Goal: Information Seeking & Learning: Learn about a topic

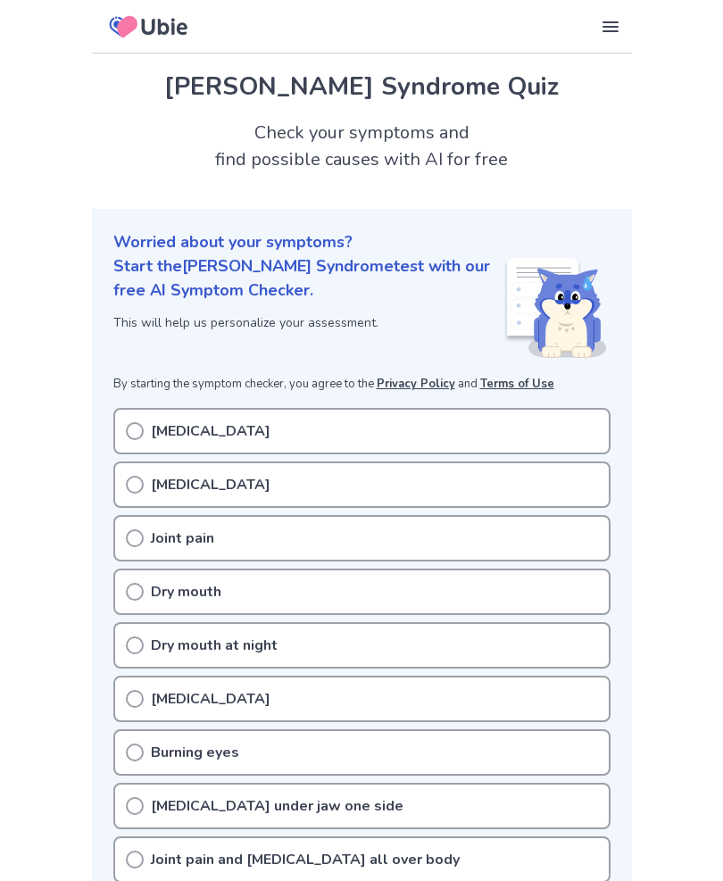
click at [145, 427] on div "[MEDICAL_DATA]" at bounding box center [361, 431] width 497 height 46
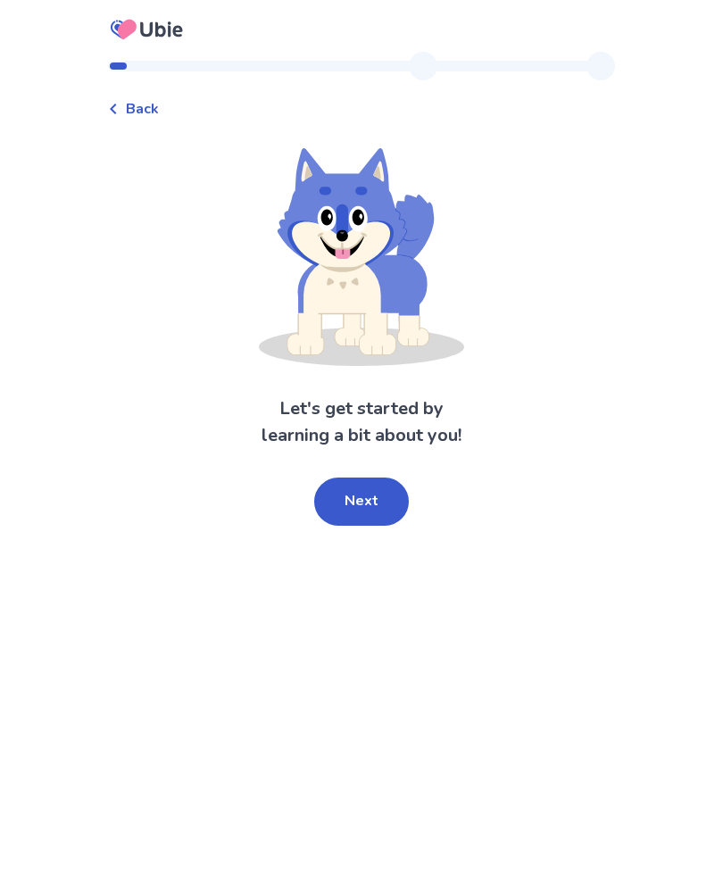
click at [364, 498] on button "Next" at bounding box center [361, 501] width 95 height 48
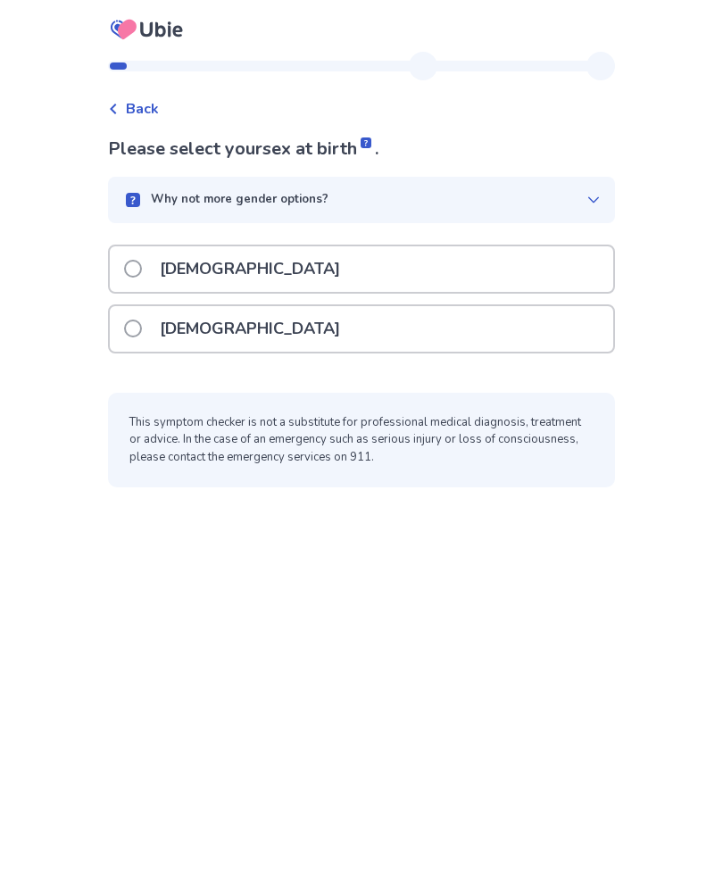
click at [151, 321] on label "[DEMOGRAPHIC_DATA]" at bounding box center [237, 329] width 227 height 46
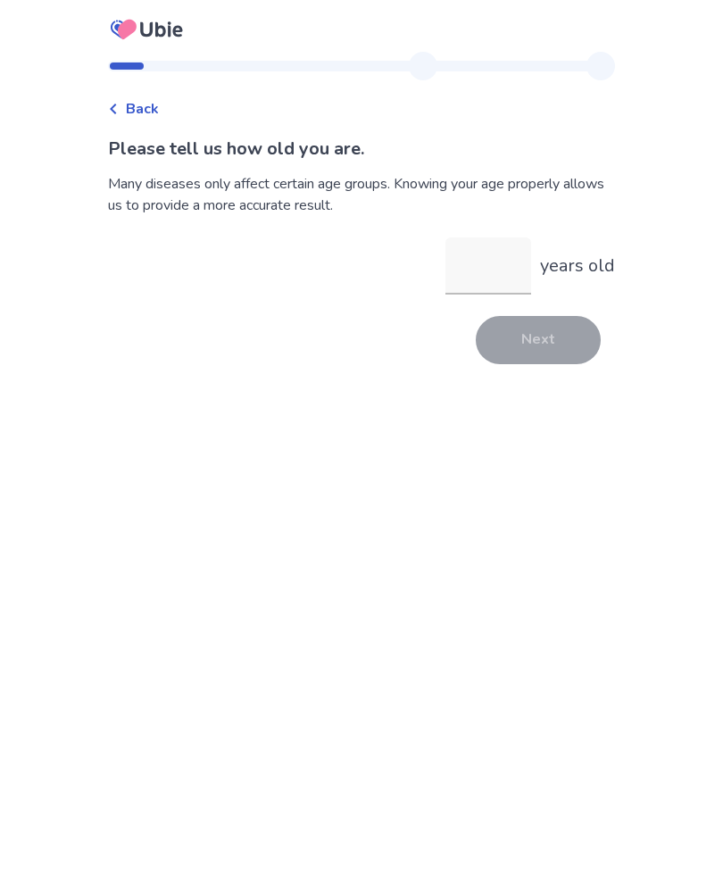
click at [475, 257] on input "years old" at bounding box center [488, 265] width 86 height 57
type input "**"
click at [536, 328] on button "Next" at bounding box center [538, 340] width 125 height 48
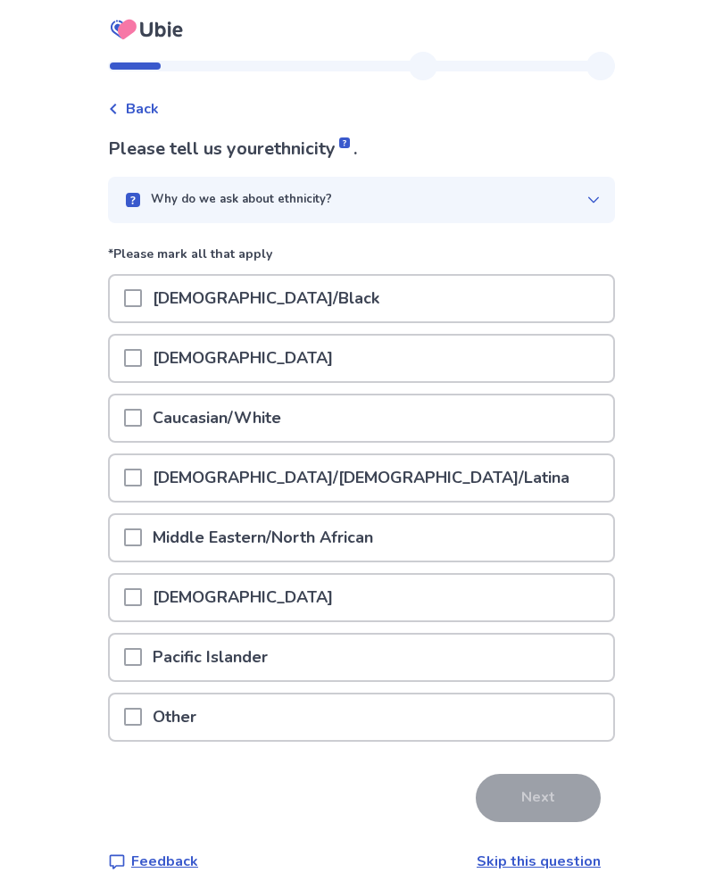
click at [142, 409] on span at bounding box center [133, 418] width 18 height 18
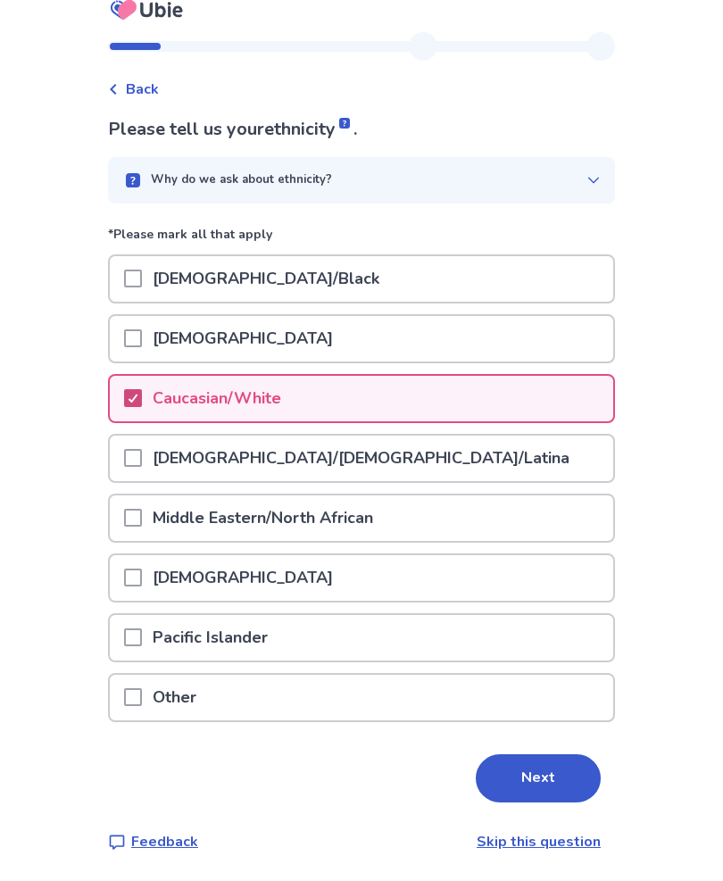
scroll to position [24, 0]
click at [527, 762] on button "Next" at bounding box center [538, 778] width 125 height 48
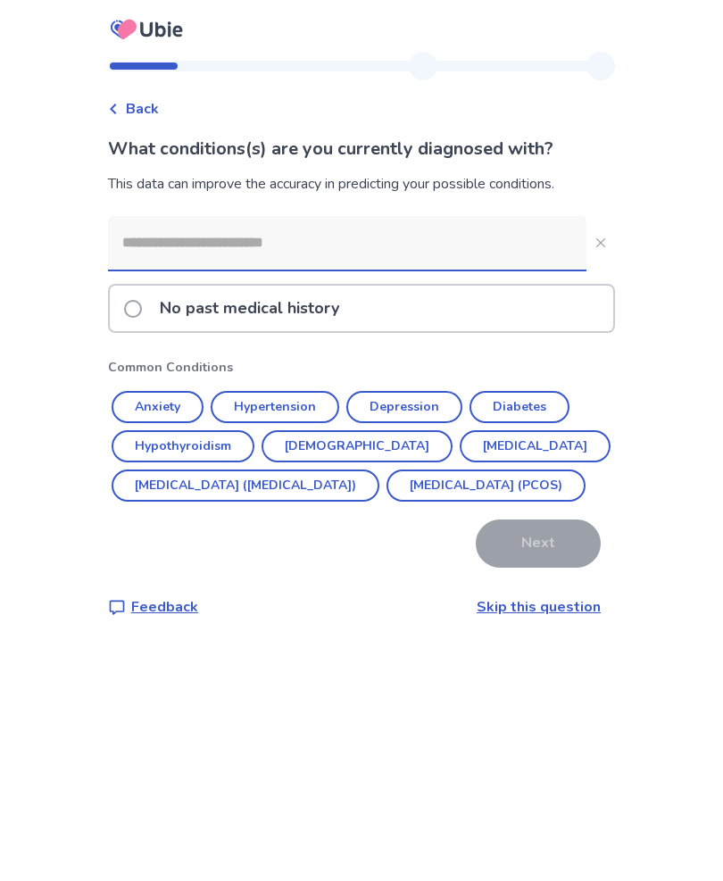
click at [403, 394] on button "Depression" at bounding box center [404, 407] width 116 height 32
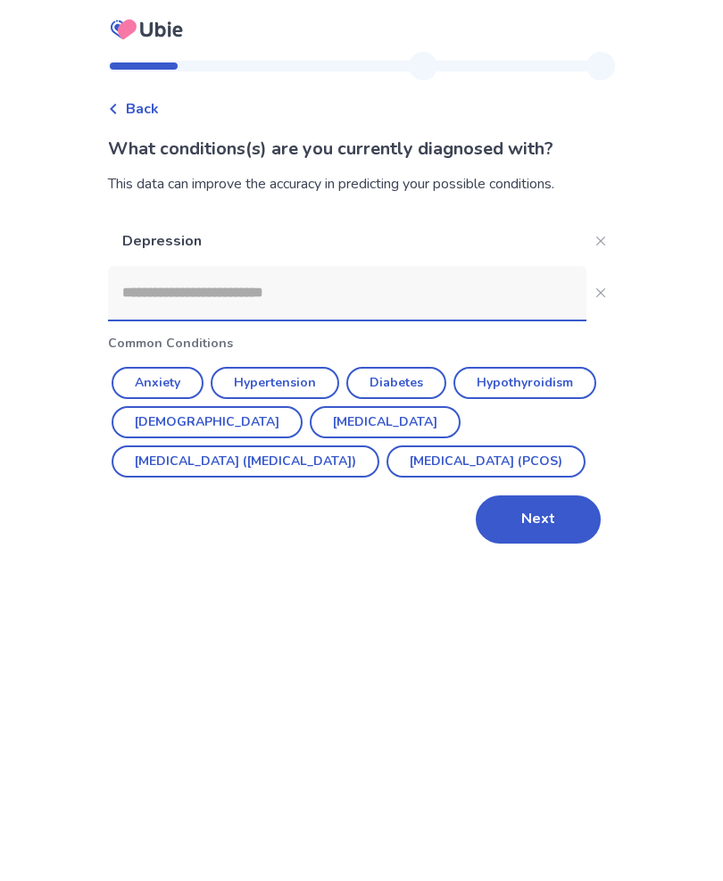
click at [521, 519] on button "Next" at bounding box center [538, 519] width 125 height 48
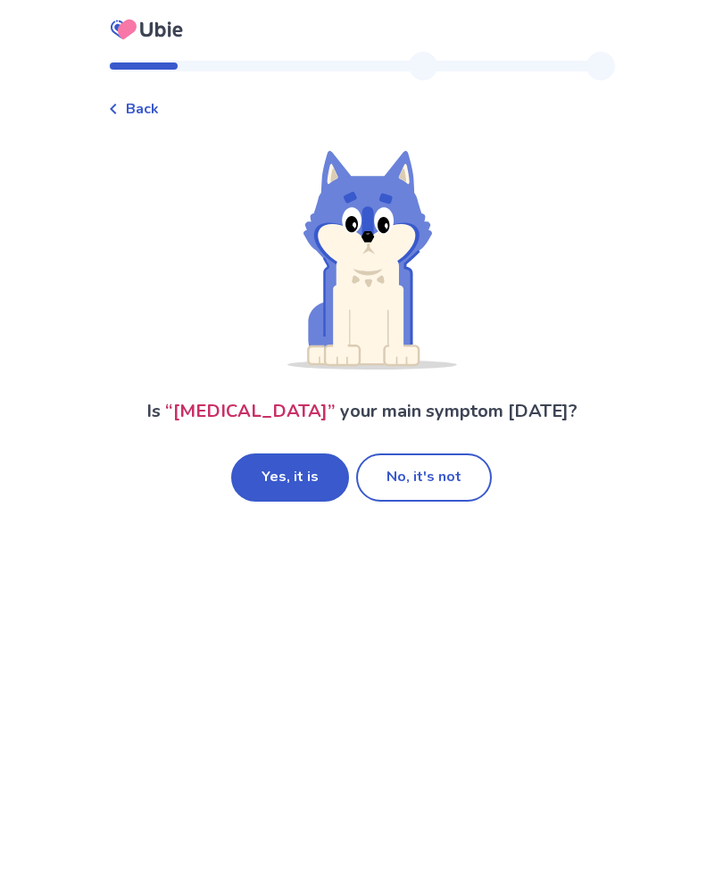
click at [293, 476] on button "Yes, it is" at bounding box center [290, 477] width 118 height 48
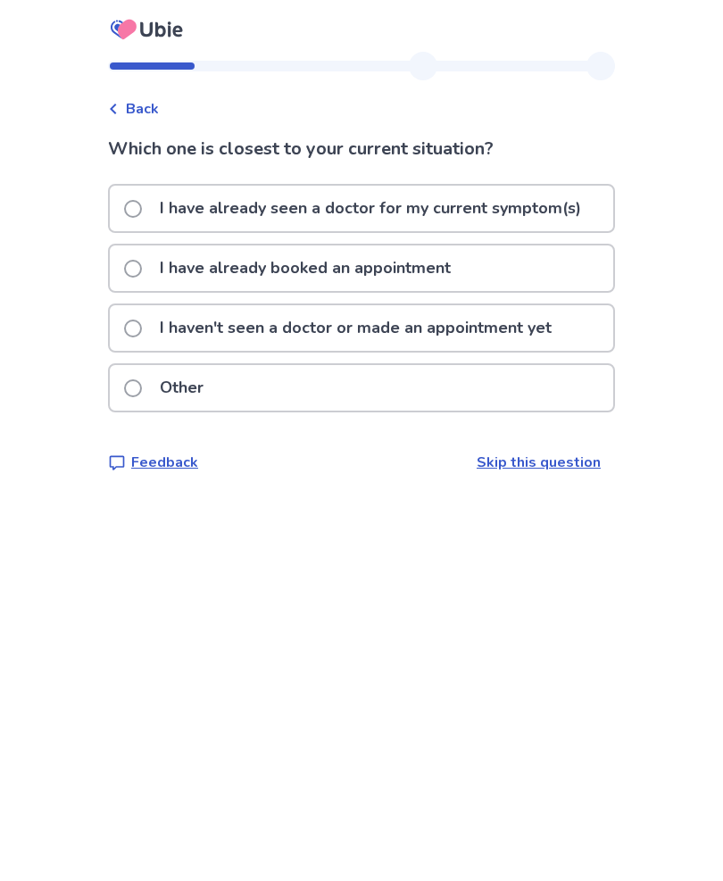
click at [147, 317] on label "I haven't seen a doctor or made an appointment yet" at bounding box center [343, 328] width 438 height 46
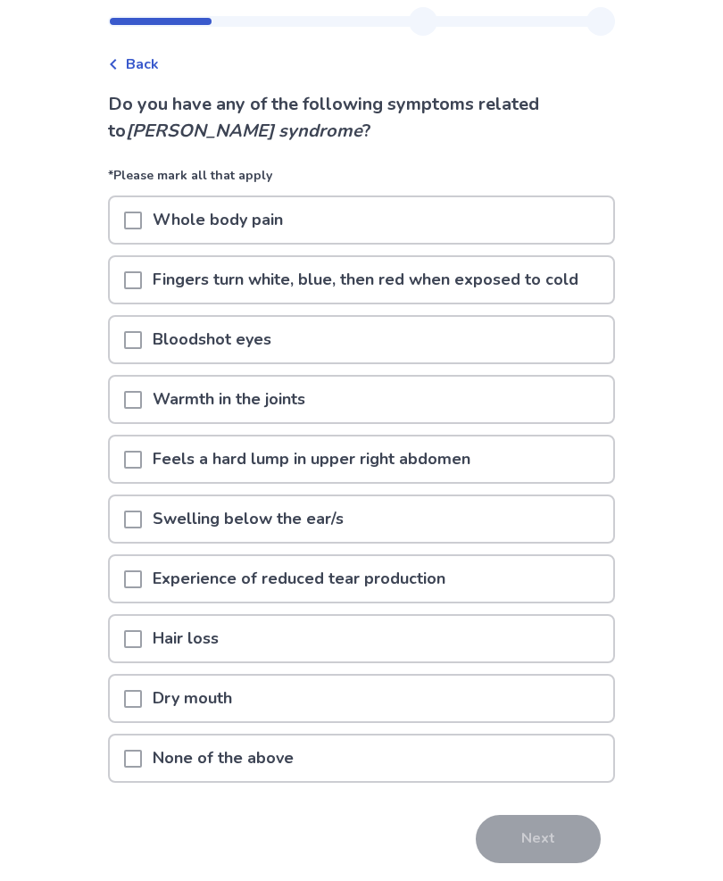
scroll to position [45, 0]
click at [142, 741] on div at bounding box center [133, 758] width 18 height 46
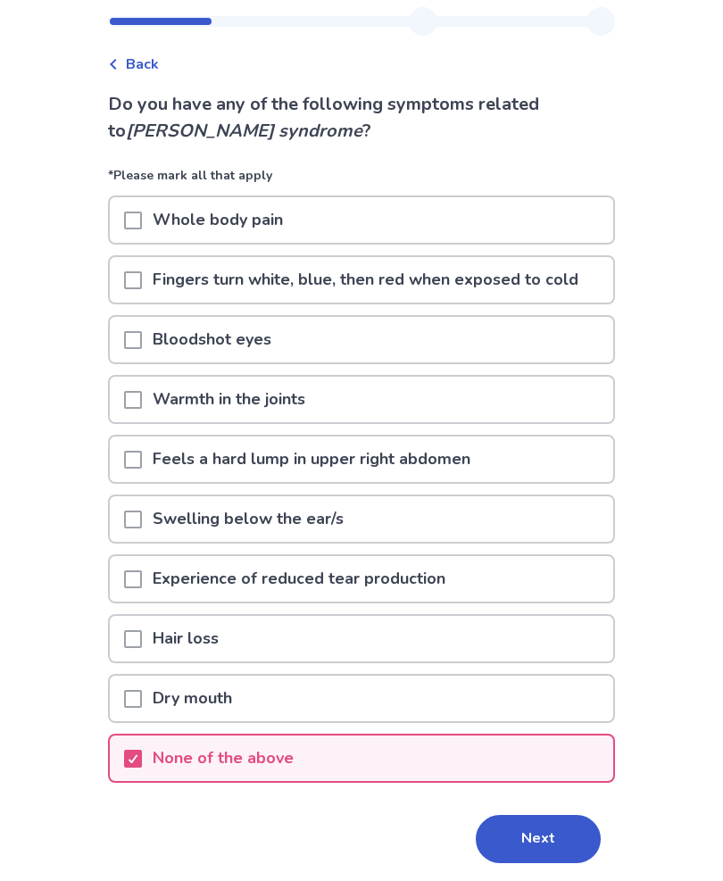
scroll to position [46, 0]
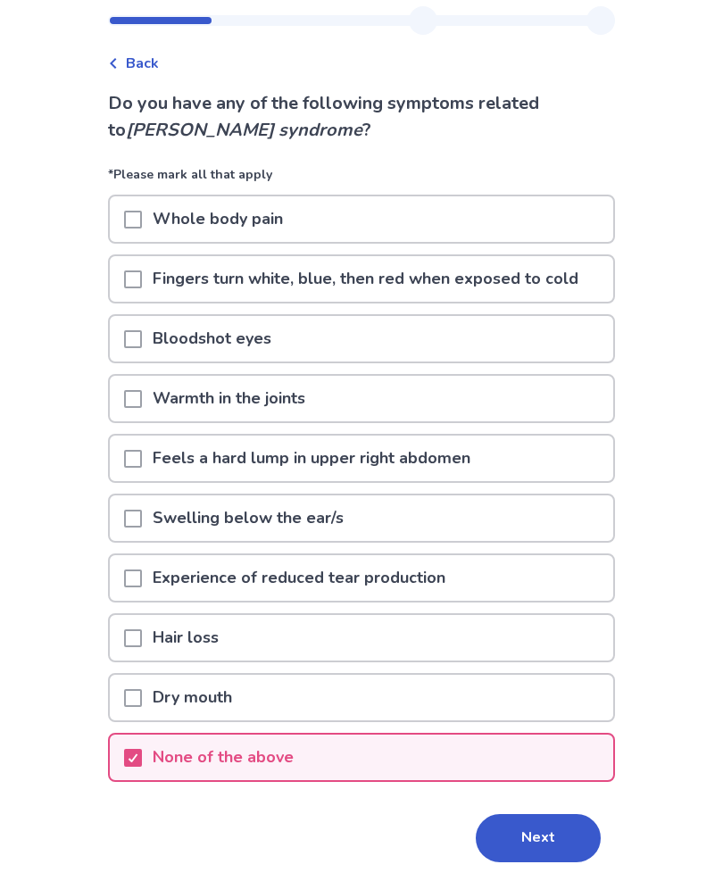
click at [524, 825] on button "Next" at bounding box center [538, 838] width 125 height 48
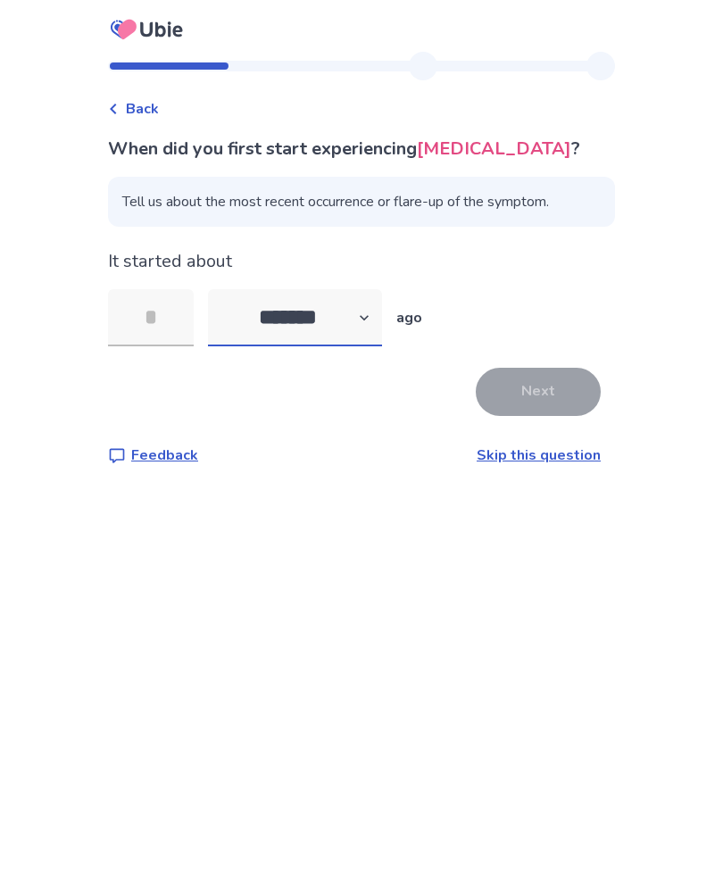
click at [376, 303] on select "******* ****** ******* ******** *******" at bounding box center [295, 317] width 174 height 57
select select "*"
click at [165, 308] on input "tel" at bounding box center [151, 317] width 86 height 57
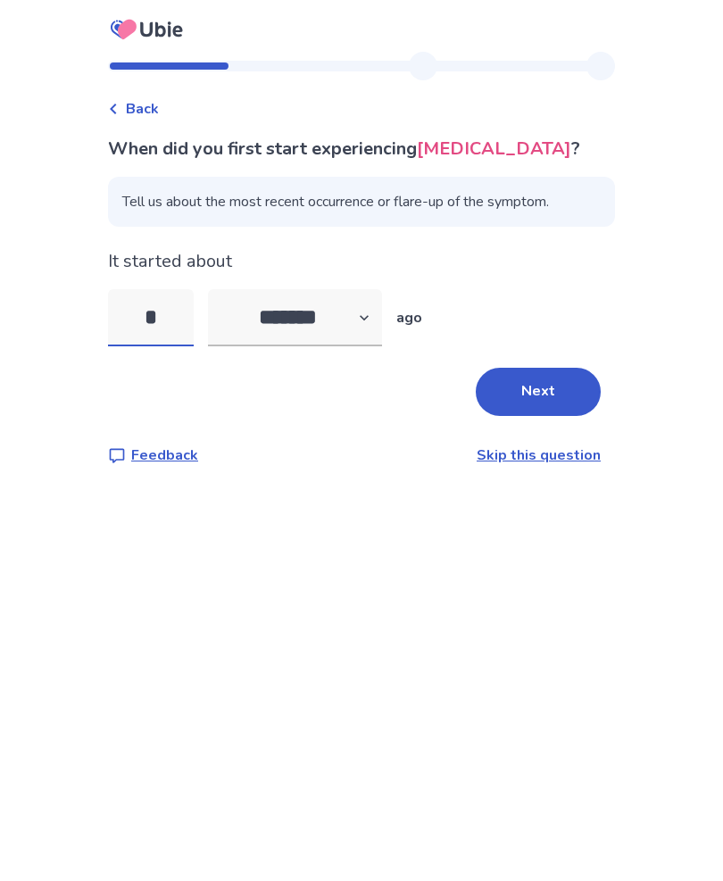
type input "**"
click at [536, 385] on button "Next" at bounding box center [538, 392] width 125 height 48
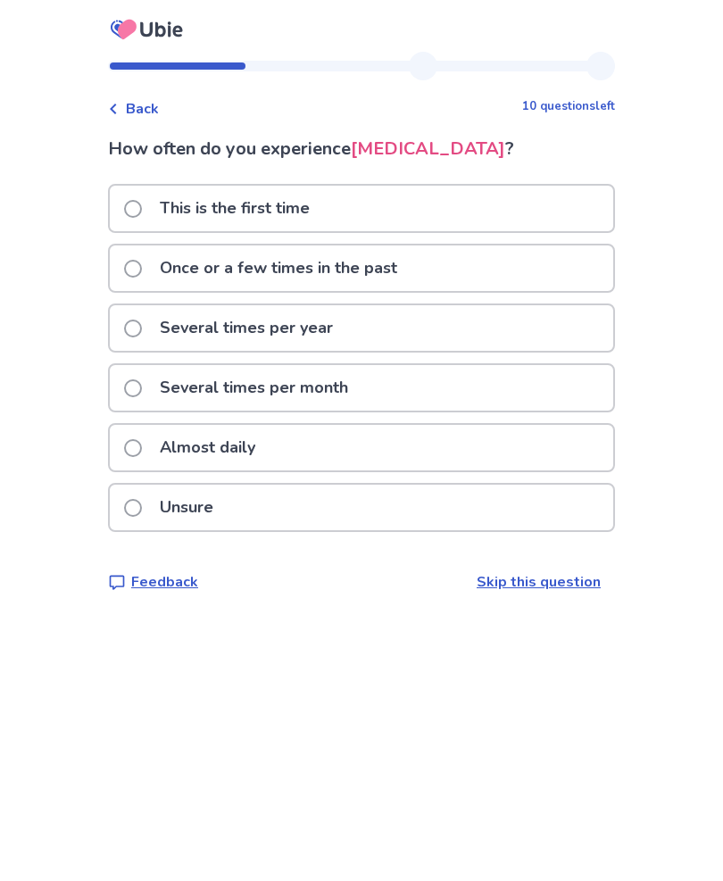
click at [151, 440] on label "Almost daily" at bounding box center [195, 448] width 142 height 46
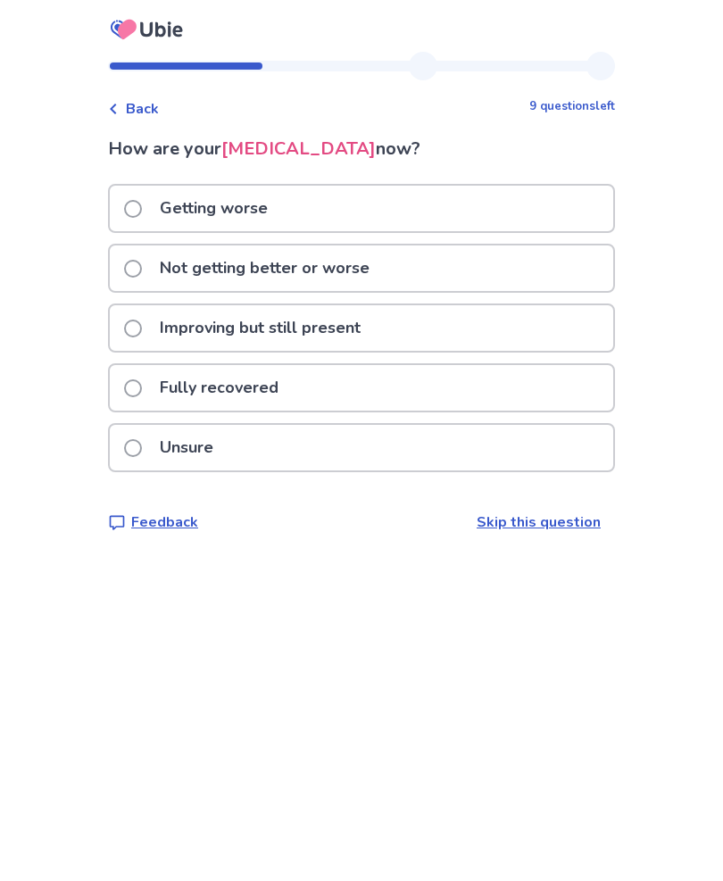
click at [151, 261] on label "Not getting better or worse" at bounding box center [252, 268] width 256 height 46
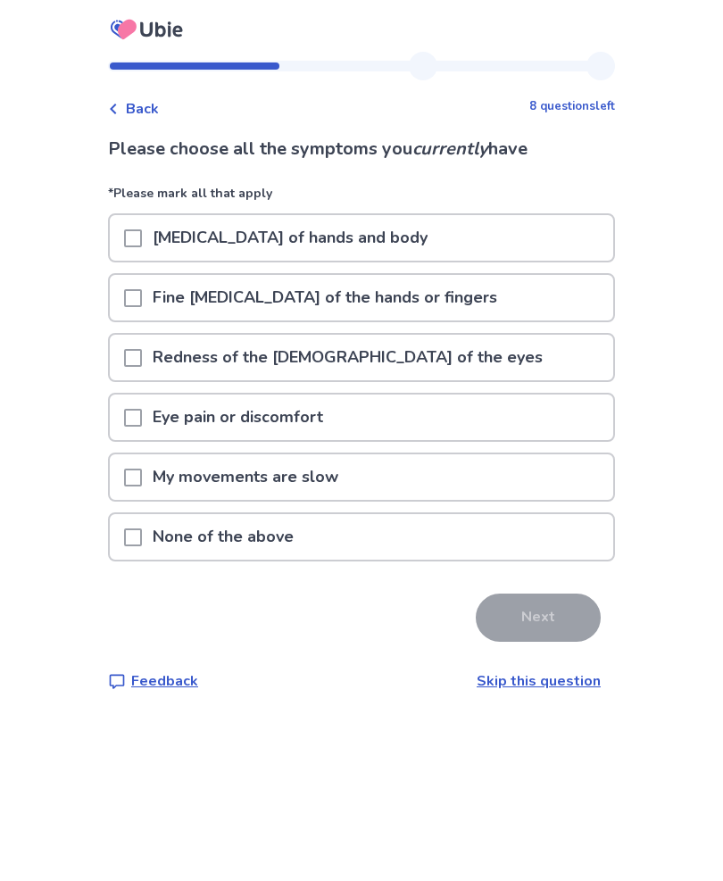
click at [142, 415] on span at bounding box center [133, 418] width 18 height 18
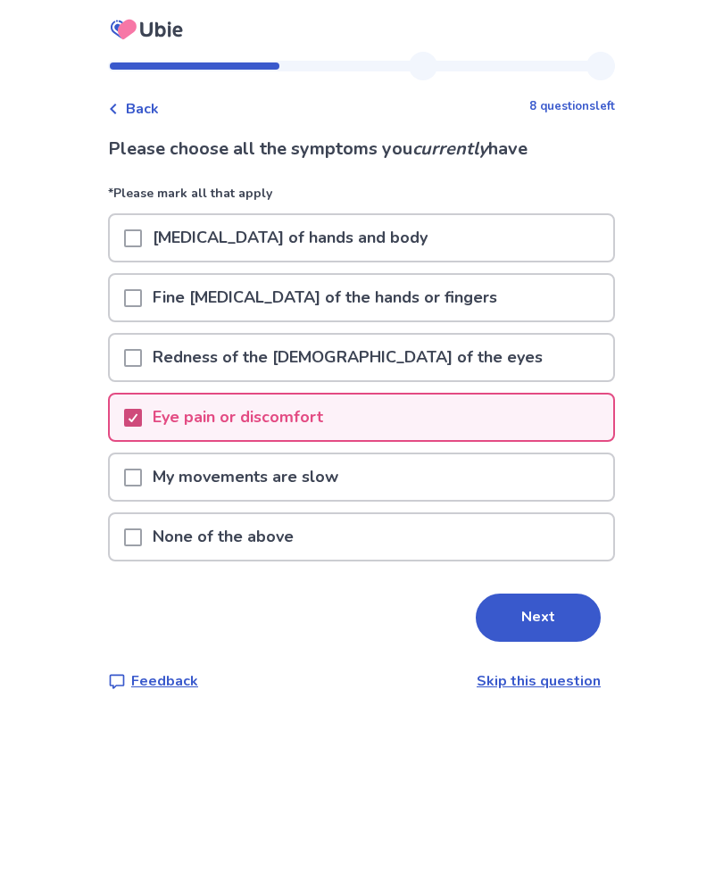
click at [544, 608] on button "Next" at bounding box center [538, 618] width 125 height 48
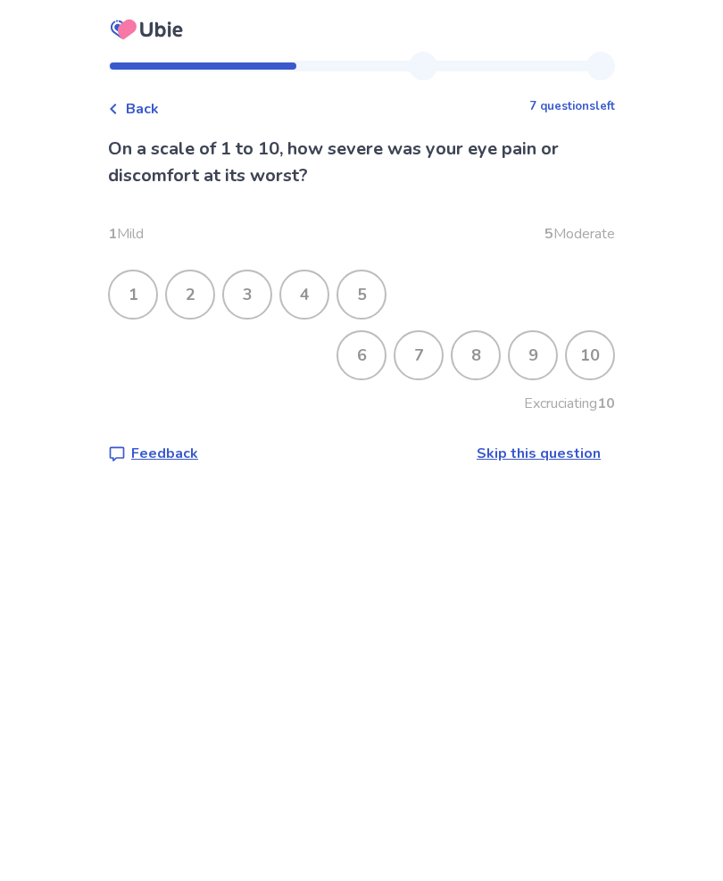
click at [475, 346] on div "8" at bounding box center [476, 355] width 46 height 46
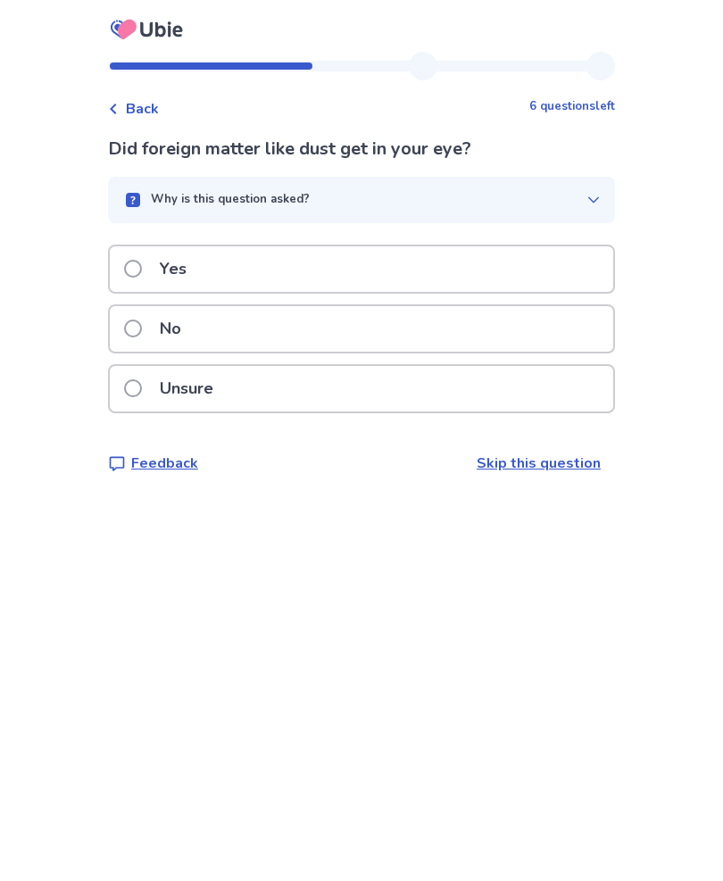
click at [142, 323] on span at bounding box center [133, 329] width 18 height 18
click at [147, 314] on label "No" at bounding box center [158, 329] width 68 height 46
click at [142, 261] on span at bounding box center [133, 269] width 18 height 18
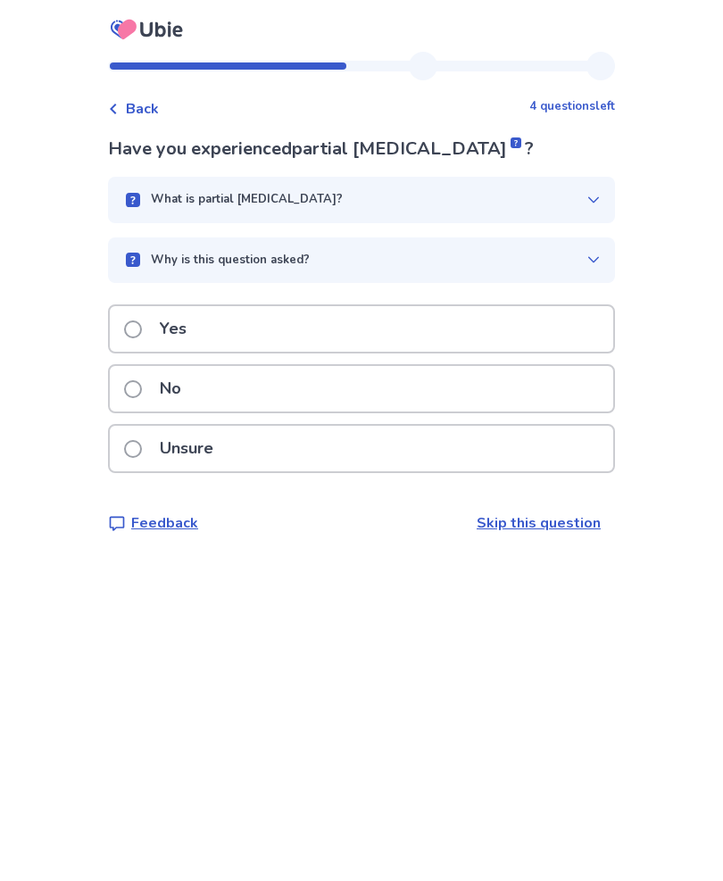
click at [142, 380] on span at bounding box center [133, 389] width 18 height 18
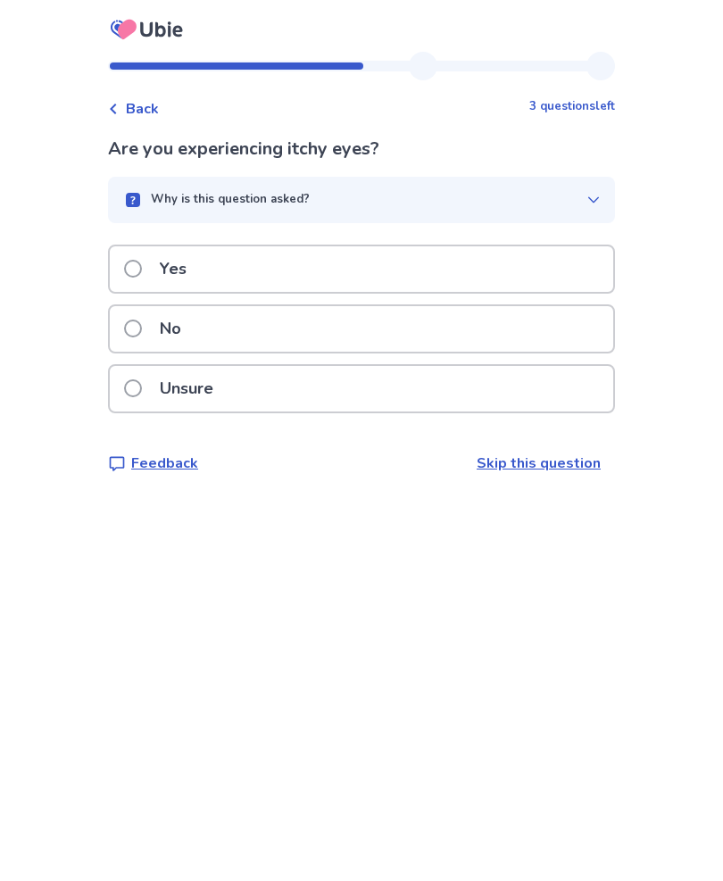
click at [145, 317] on label "No" at bounding box center [158, 329] width 68 height 46
click at [142, 320] on span at bounding box center [133, 329] width 18 height 18
click at [142, 267] on span at bounding box center [133, 269] width 18 height 18
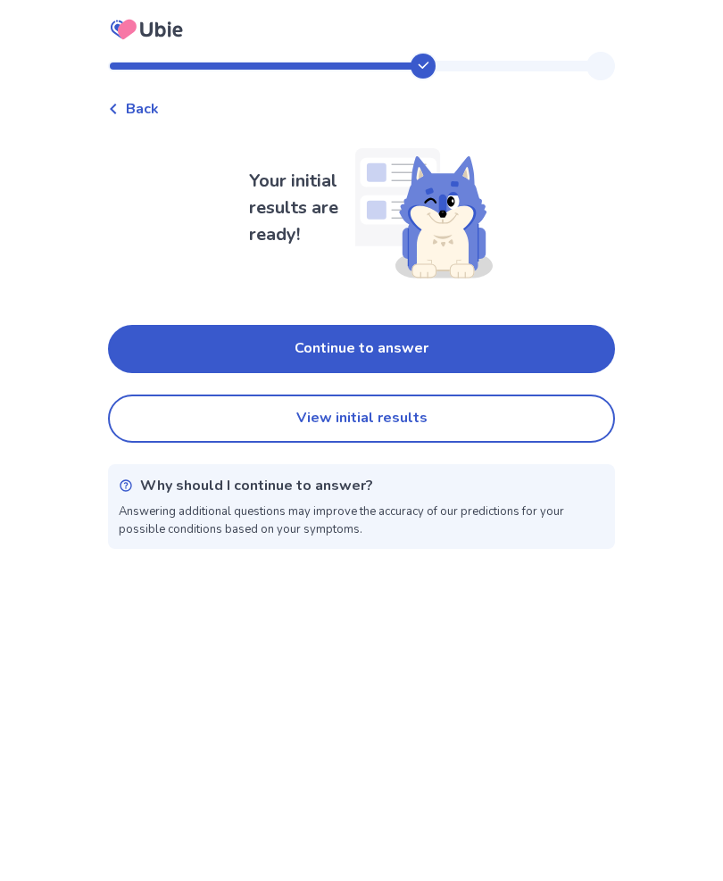
click at [374, 339] on button "Continue to answer" at bounding box center [361, 349] width 507 height 48
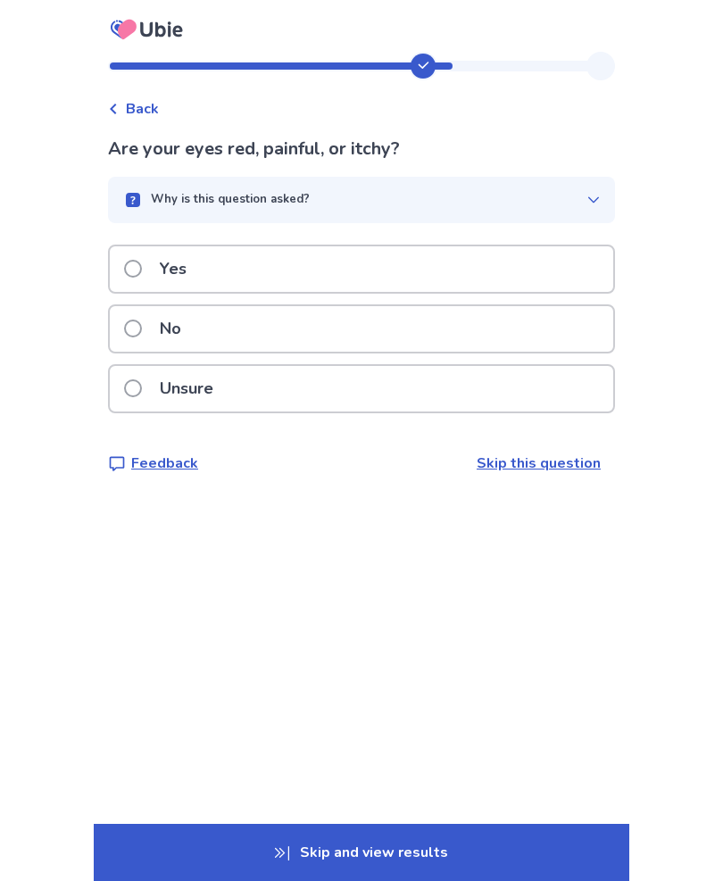
click at [142, 262] on span at bounding box center [133, 269] width 18 height 18
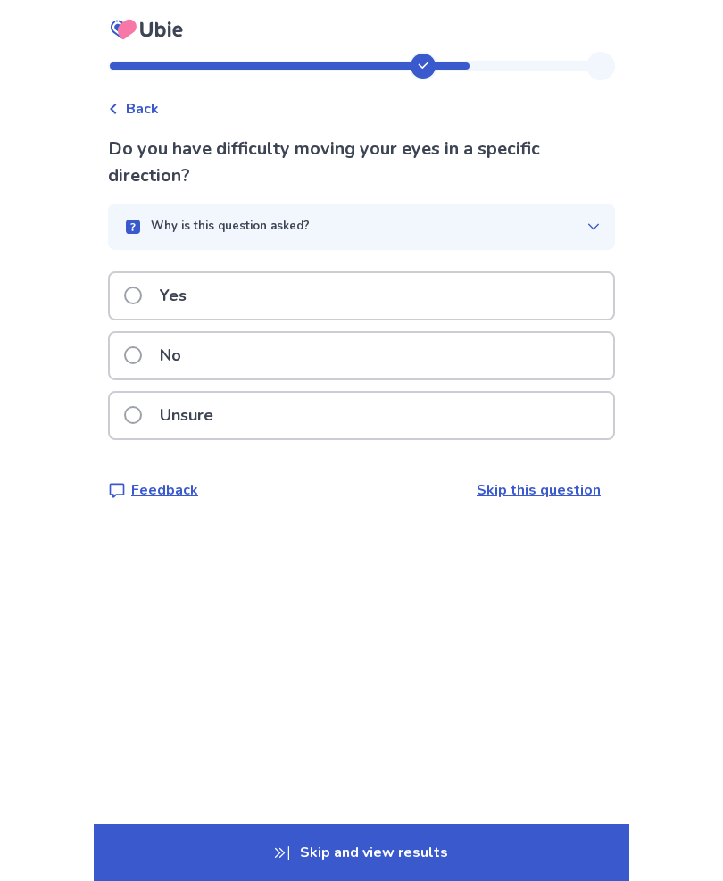
click at [147, 344] on label "No" at bounding box center [158, 356] width 68 height 46
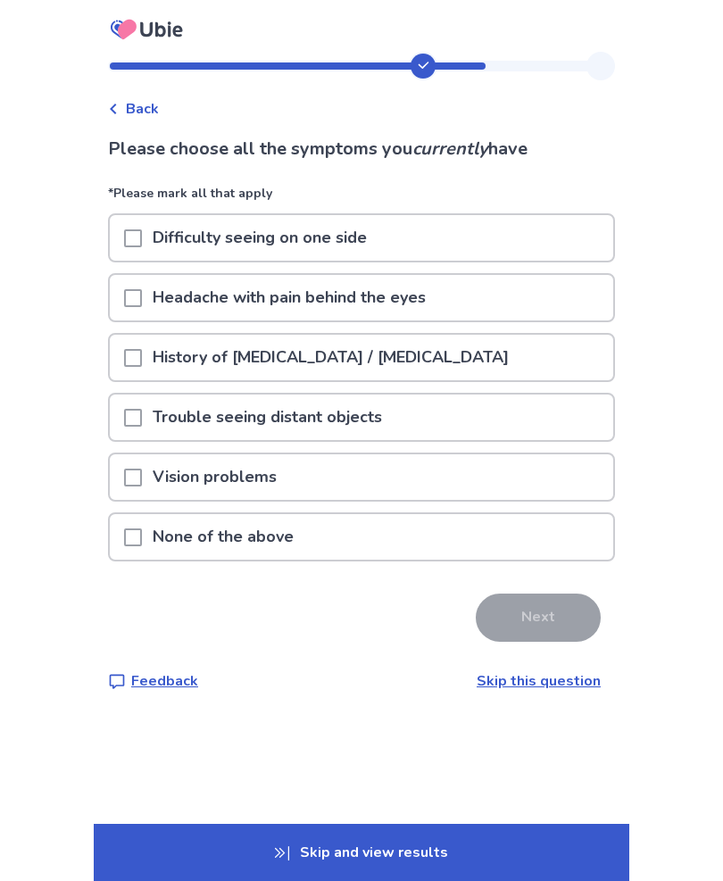
click at [142, 295] on span at bounding box center [133, 298] width 18 height 18
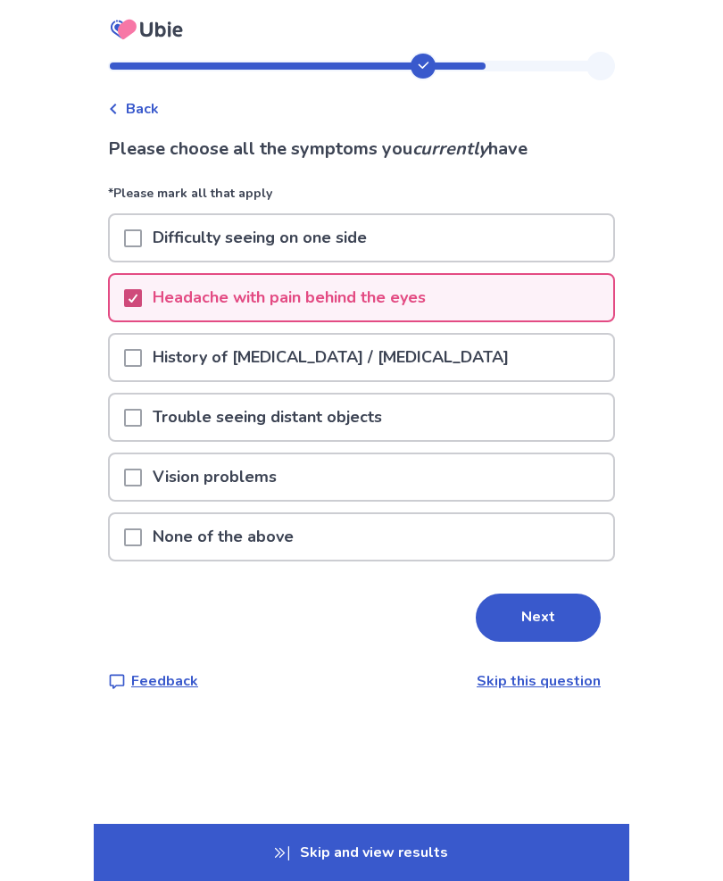
click at [142, 469] on span at bounding box center [133, 478] width 18 height 18
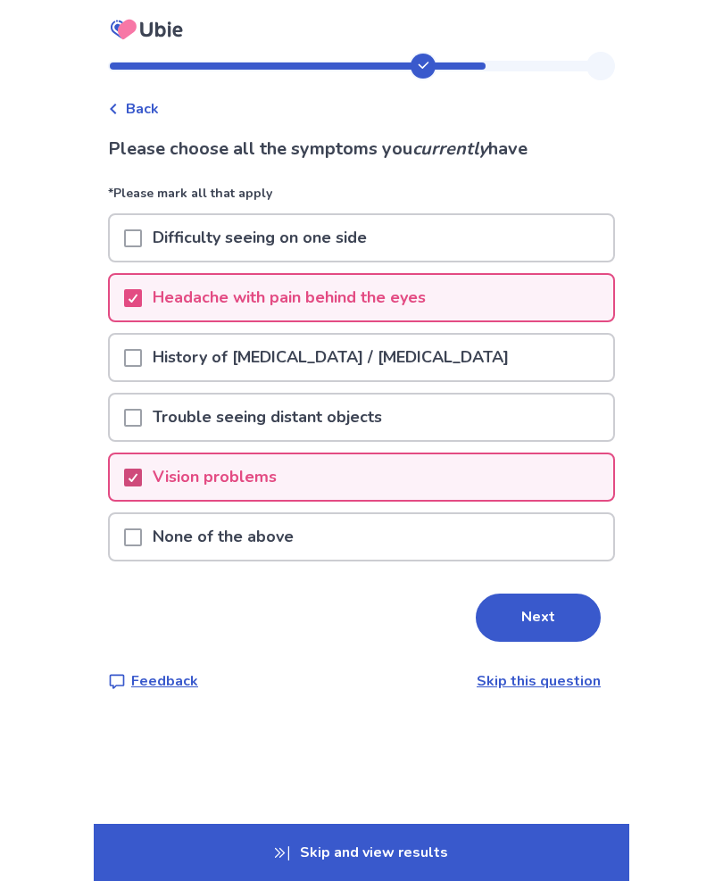
click at [531, 623] on button "Next" at bounding box center [538, 618] width 125 height 48
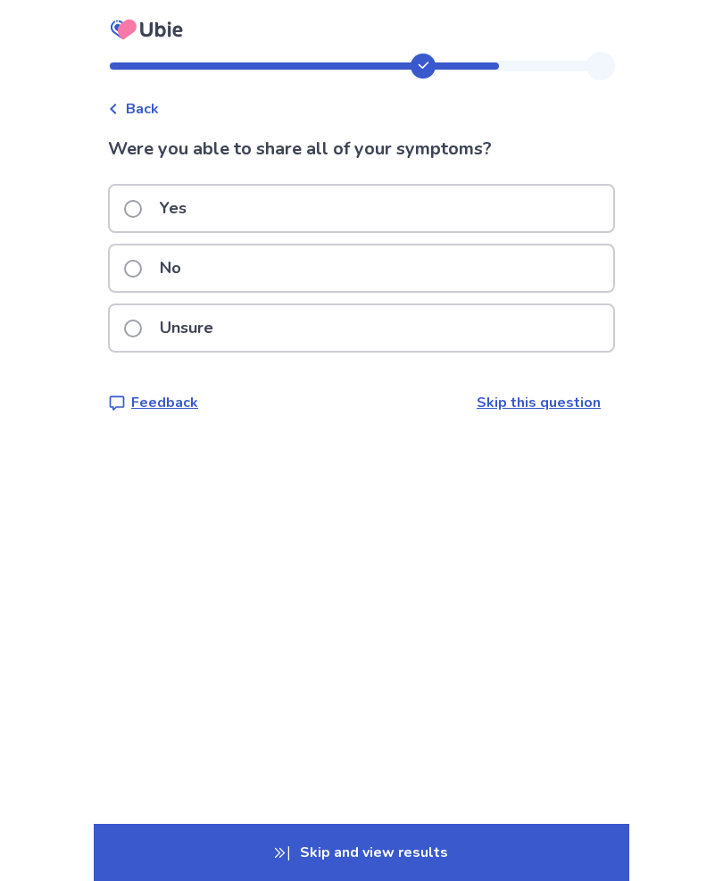
click at [551, 401] on link "Skip this question" at bounding box center [539, 403] width 124 height 20
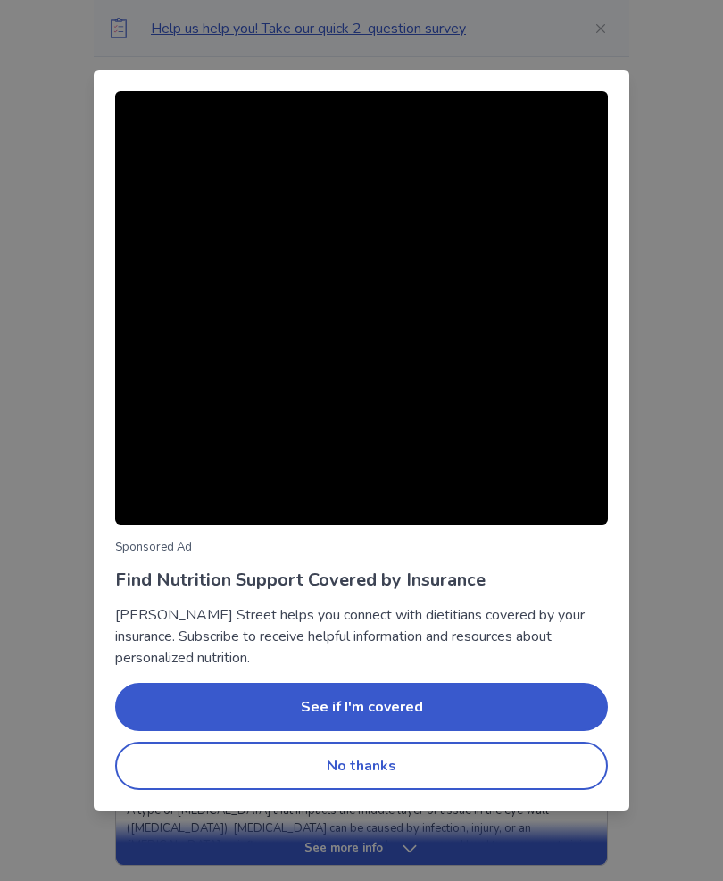
click at [375, 756] on button "No thanks" at bounding box center [361, 766] width 493 height 48
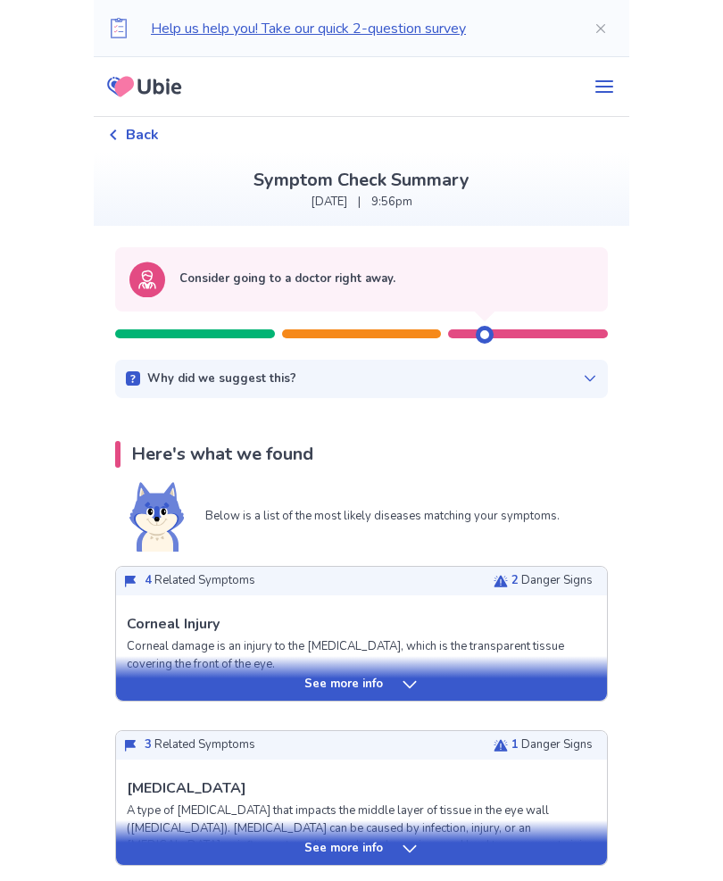
click at [600, 79] on icon "menu" at bounding box center [604, 86] width 21 height 21
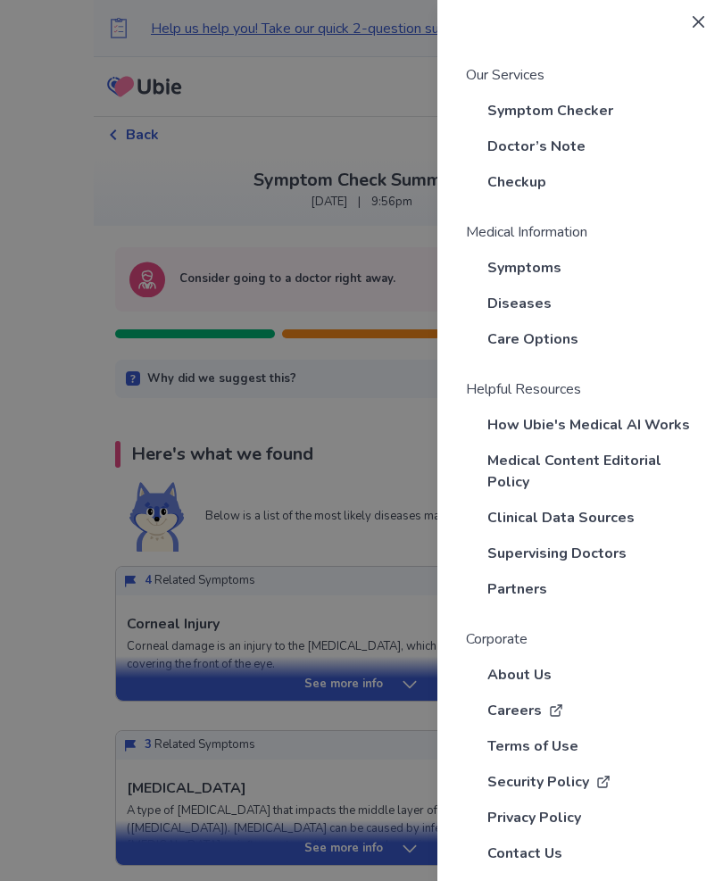
click at [699, 10] on button "Close" at bounding box center [698, 21] width 29 height 29
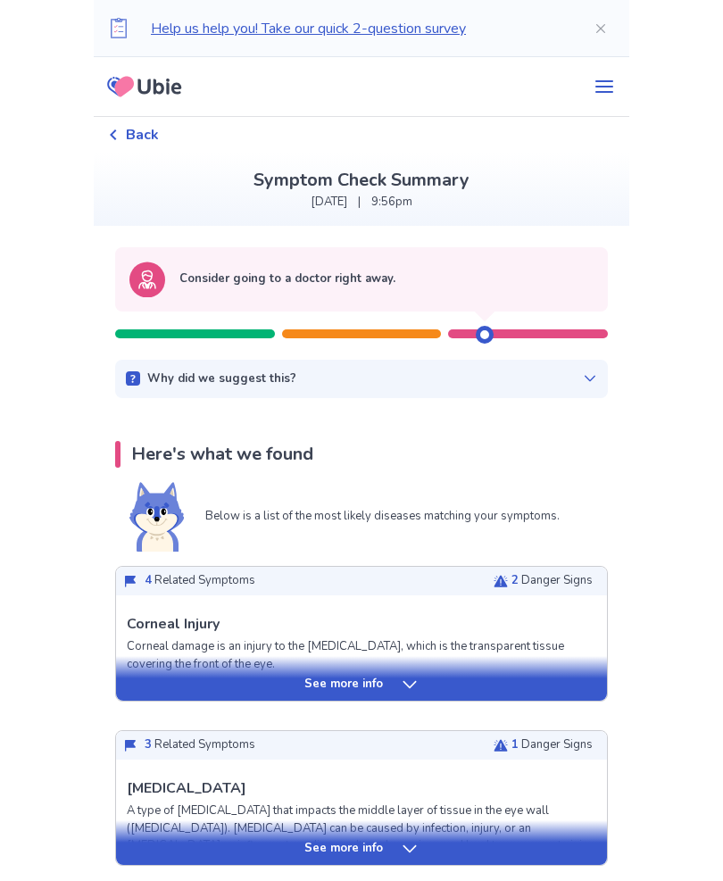
click at [596, 25] on icon "Close" at bounding box center [600, 28] width 9 height 9
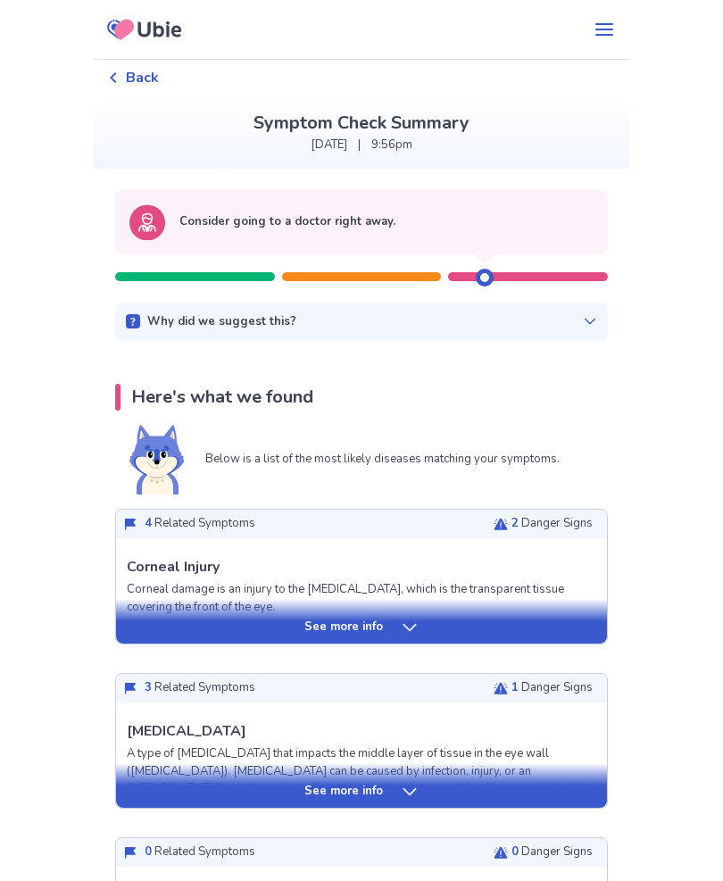
click at [122, 70] on div "Back" at bounding box center [133, 77] width 51 height 21
